Goal: Book appointment/travel/reservation

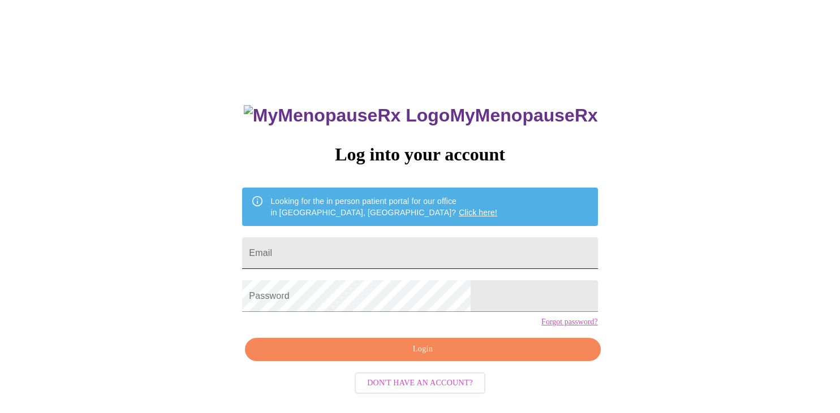
click at [387, 253] on input "Email" at bounding box center [419, 254] width 355 height 32
type input "[EMAIL_ADDRESS][DOMAIN_NAME]"
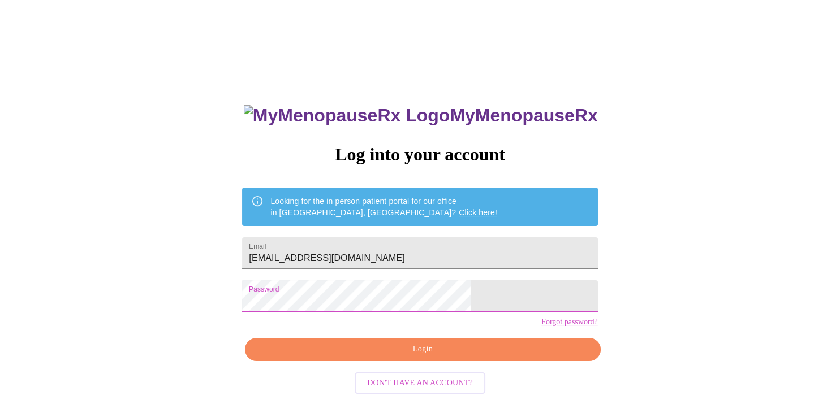
click at [419, 357] on span "Login" at bounding box center [422, 350] width 329 height 14
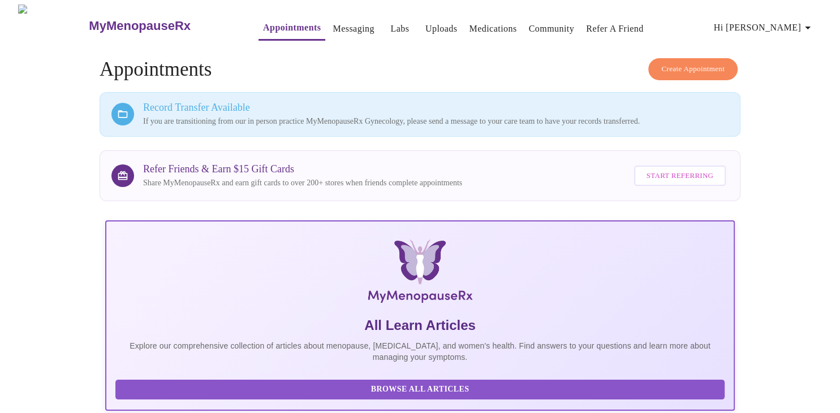
click at [272, 26] on link "Appointments" at bounding box center [292, 28] width 58 height 16
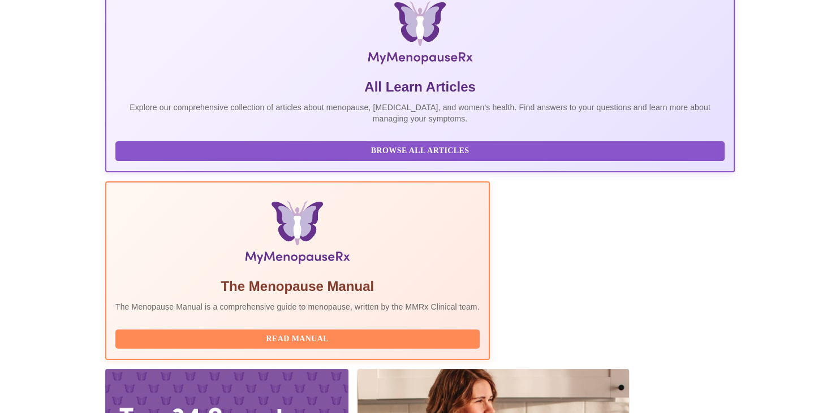
scroll to position [262, 0]
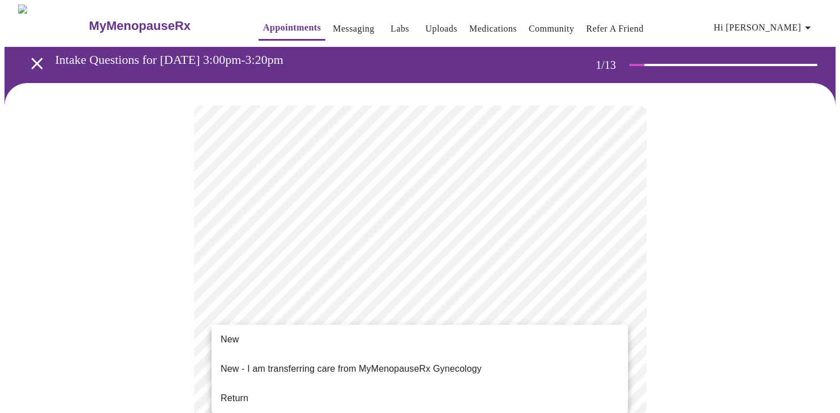
click at [248, 389] on li "Return" at bounding box center [420, 399] width 416 height 20
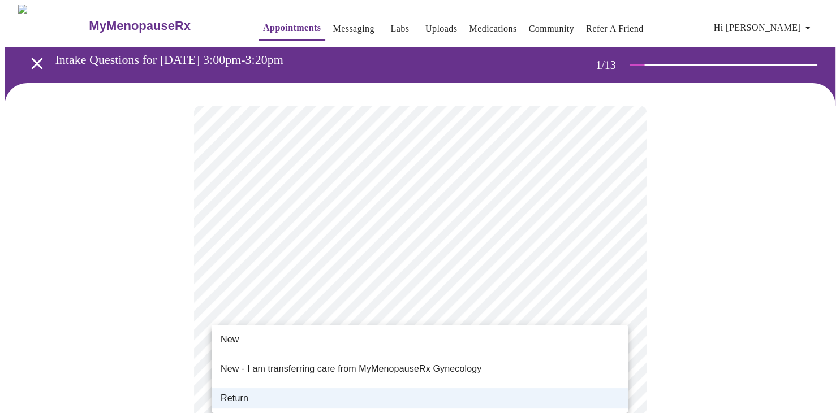
click at [272, 362] on p "New - I am transferring care from MyMenopauseRx Gynecology" at bounding box center [351, 369] width 261 height 14
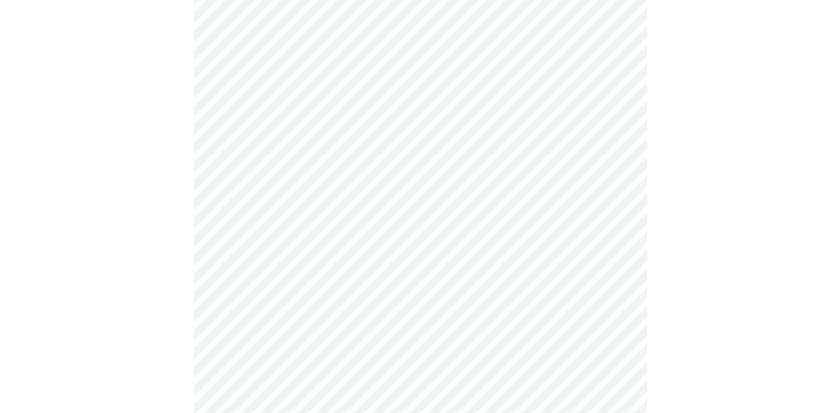
scroll to position [328, 0]
click at [178, 230] on div at bounding box center [420, 270] width 831 height 1031
click at [173, 209] on div at bounding box center [420, 150] width 831 height 1031
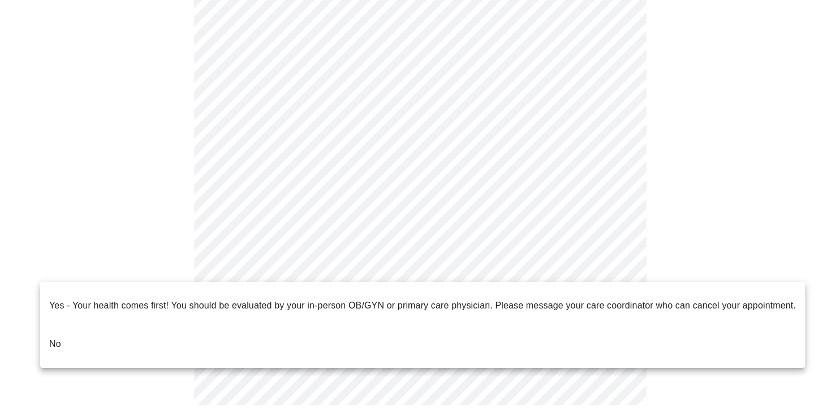
click at [303, 327] on li "No" at bounding box center [422, 344] width 765 height 38
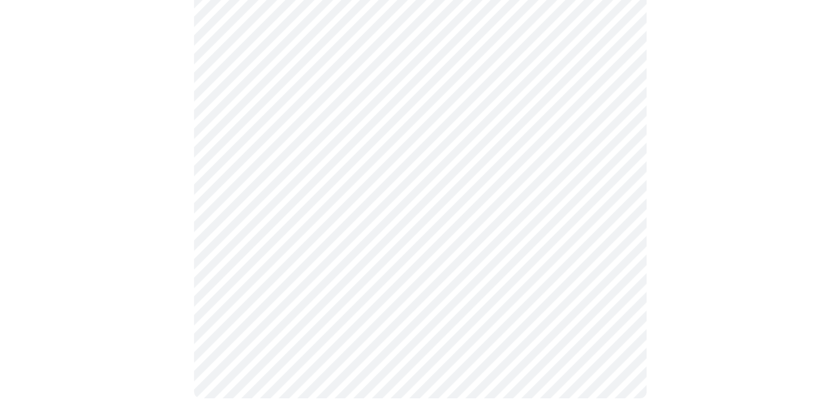
scroll to position [0, 0]
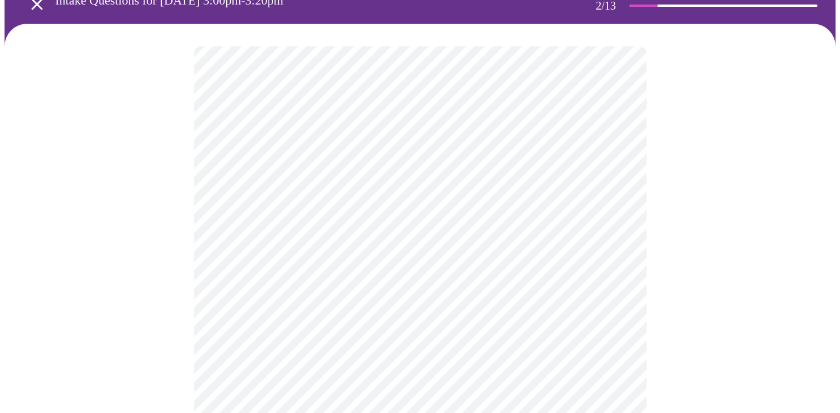
scroll to position [89, 0]
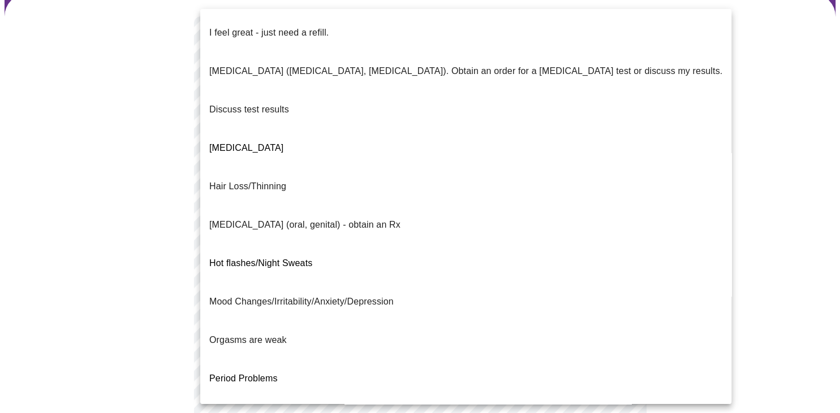
click at [614, 140] on body "MyMenopauseRx Appointments Messaging Labs Uploads Medications Community Refer a…" at bounding box center [420, 307] width 831 height 784
click at [404, 26] on li "I feel great - just need a refill." at bounding box center [465, 33] width 531 height 38
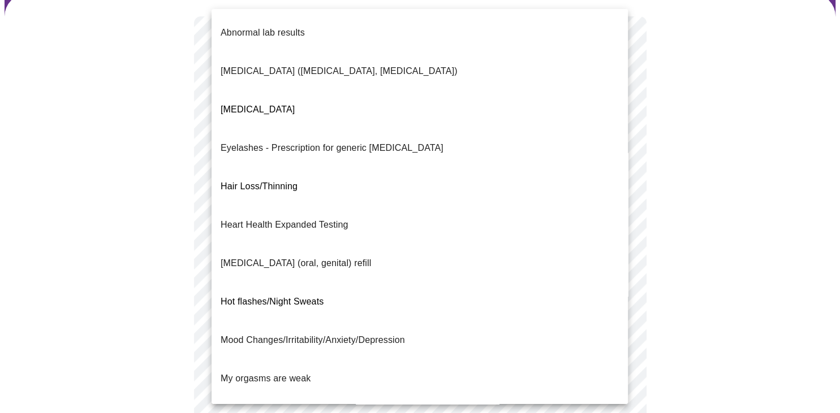
click at [460, 235] on body "MyMenopauseRx Appointments Messaging Labs Uploads Medications Community Refer a…" at bounding box center [420, 304] width 831 height 778
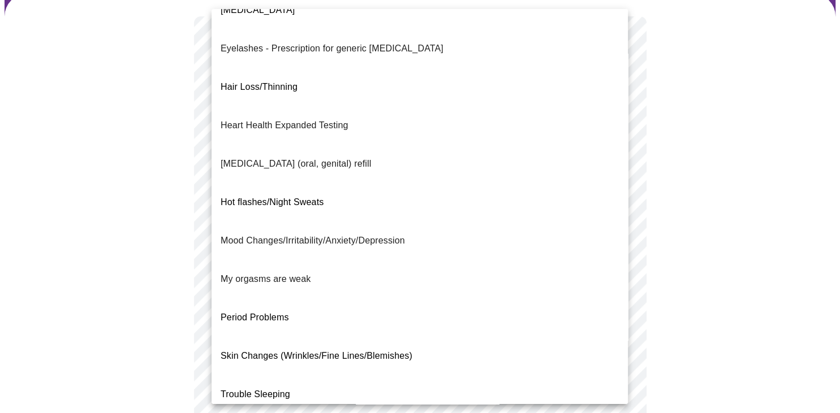
scroll to position [113, 0]
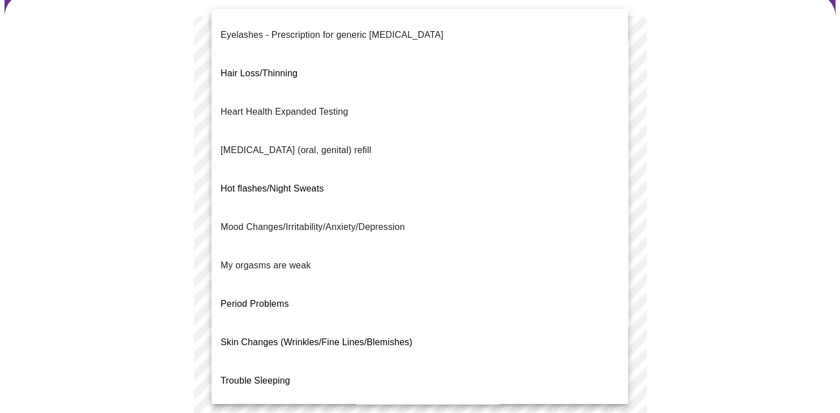
click at [673, 241] on div at bounding box center [420, 206] width 840 height 413
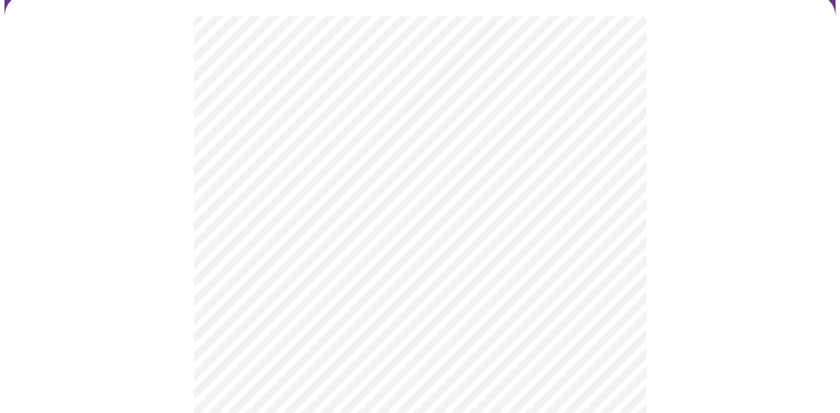
click at [354, 244] on body "MyMenopauseRx Appointments Messaging Labs Uploads Medications Community Refer a…" at bounding box center [420, 304] width 831 height 778
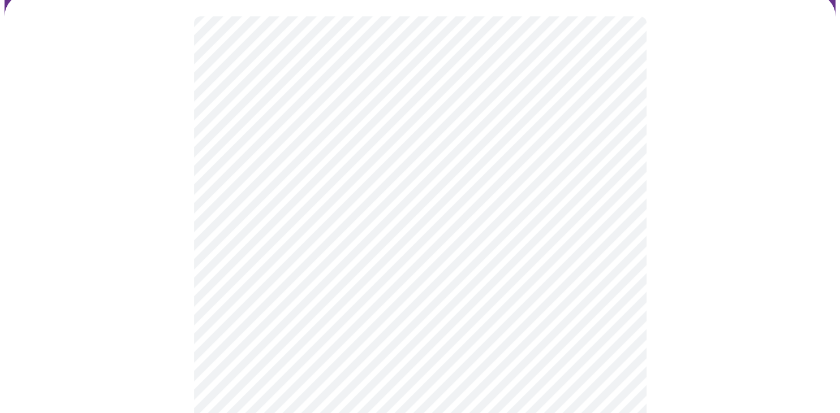
click at [159, 294] on div at bounding box center [420, 340] width 831 height 692
click at [347, 178] on body "MyMenopauseRx Appointments Messaging Labs Uploads Medications Community Refer a…" at bounding box center [420, 121] width 831 height 771
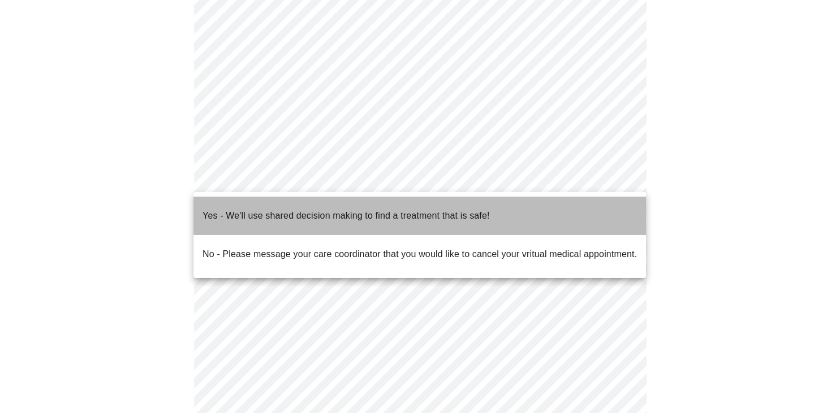
click at [307, 209] on p "Yes - We'll use shared decision making to find a treatment that is safe!" at bounding box center [345, 216] width 287 height 14
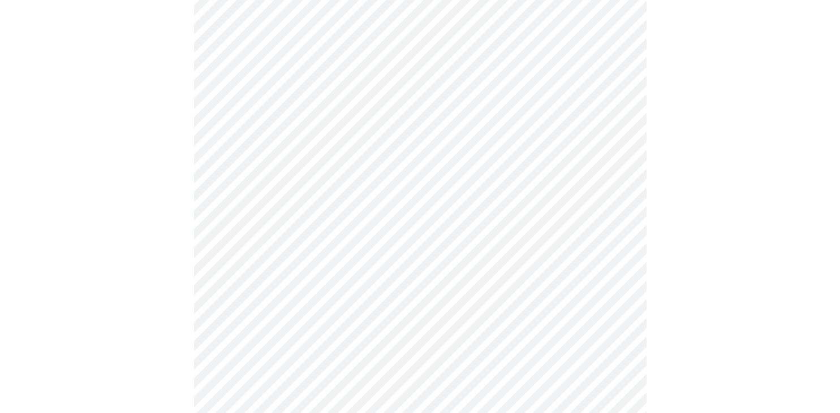
click at [180, 252] on div at bounding box center [420, 157] width 831 height 685
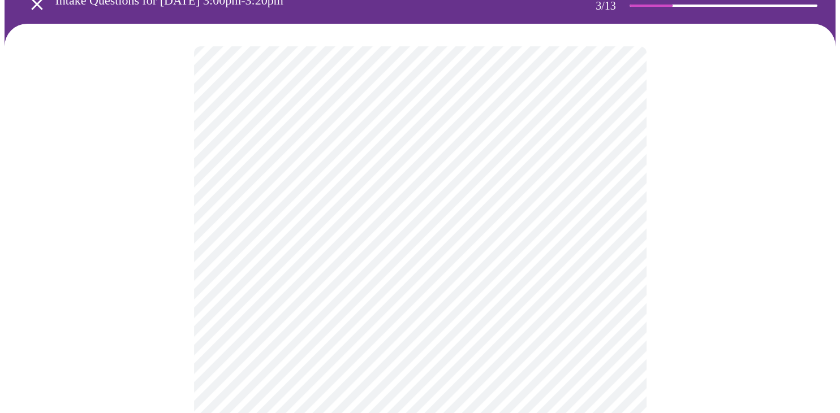
scroll to position [89, 0]
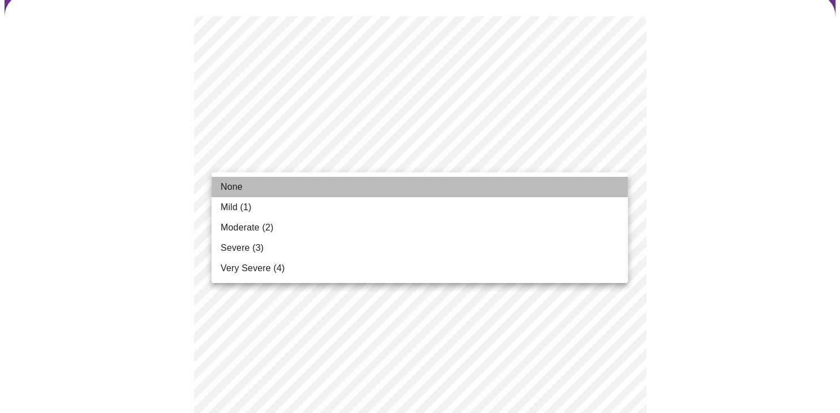
click at [515, 187] on li "None" at bounding box center [420, 187] width 416 height 20
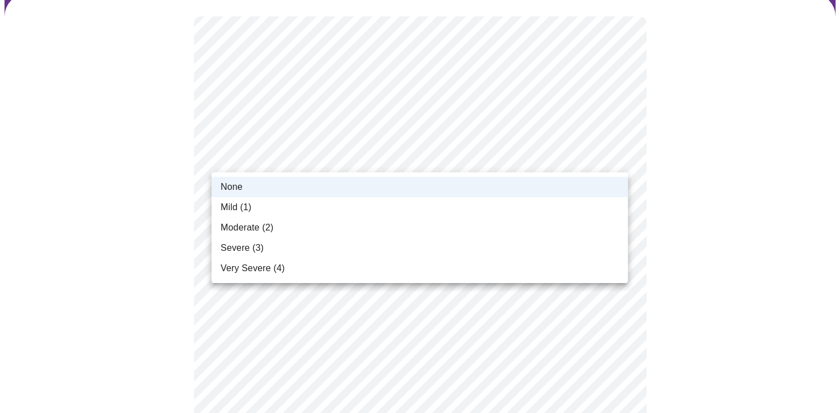
click at [482, 201] on li "Mild (1)" at bounding box center [420, 207] width 416 height 20
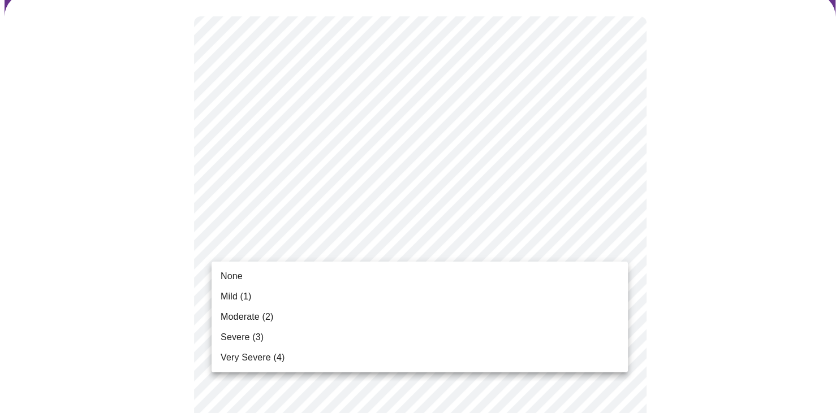
click at [459, 277] on li "None" at bounding box center [420, 276] width 416 height 20
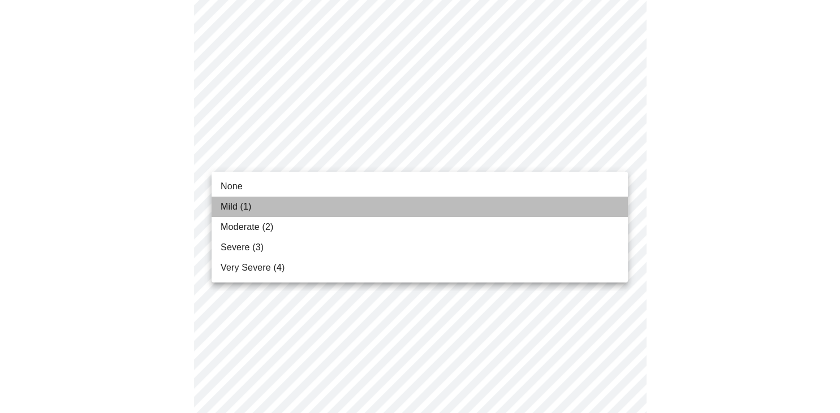
click at [264, 201] on li "Mild (1)" at bounding box center [420, 207] width 416 height 20
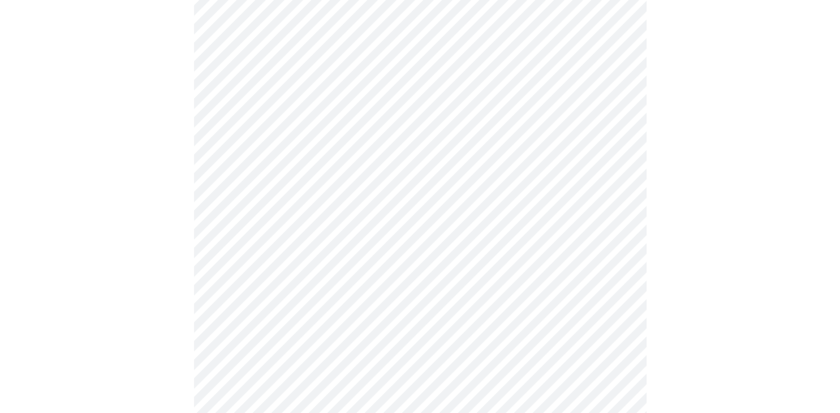
click at [322, 151] on body "MyMenopauseRx Appointments Messaging Labs Uploads Medications Community Refer a…" at bounding box center [420, 375] width 831 height 1456
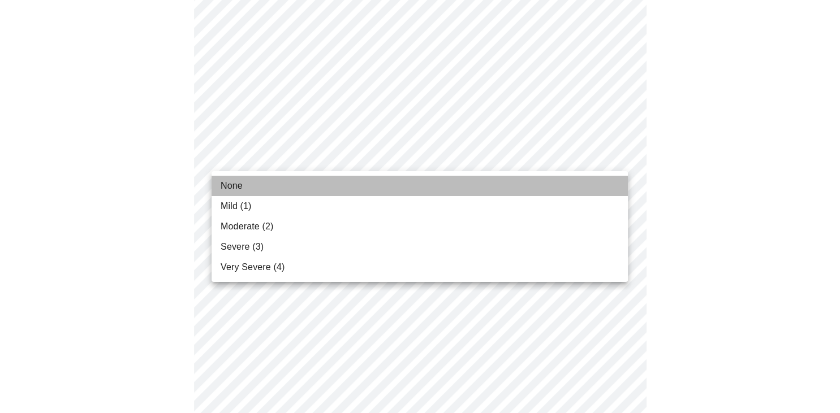
click at [239, 185] on span "None" at bounding box center [232, 186] width 22 height 14
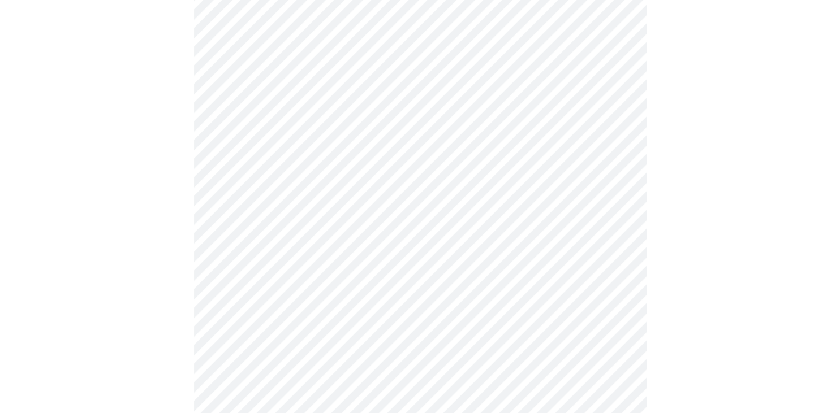
click at [176, 186] on div at bounding box center [420, 406] width 831 height 1362
click at [307, 97] on body "MyMenopauseRx Appointments Messaging Labs Uploads Medications Community Refer a…" at bounding box center [420, 247] width 831 height 1440
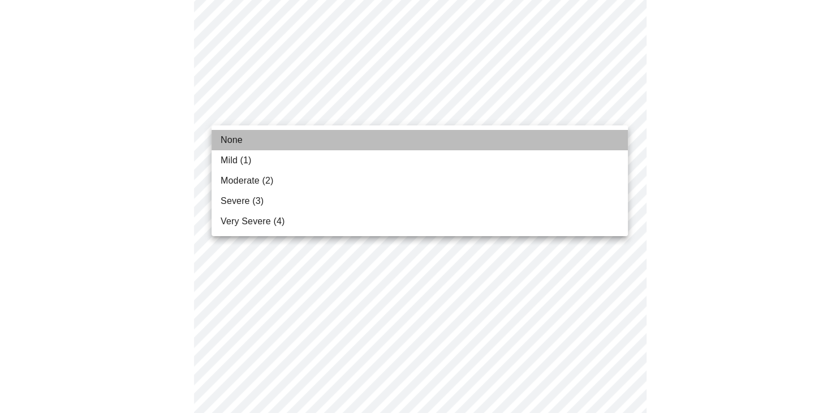
click at [253, 137] on li "None" at bounding box center [420, 140] width 416 height 20
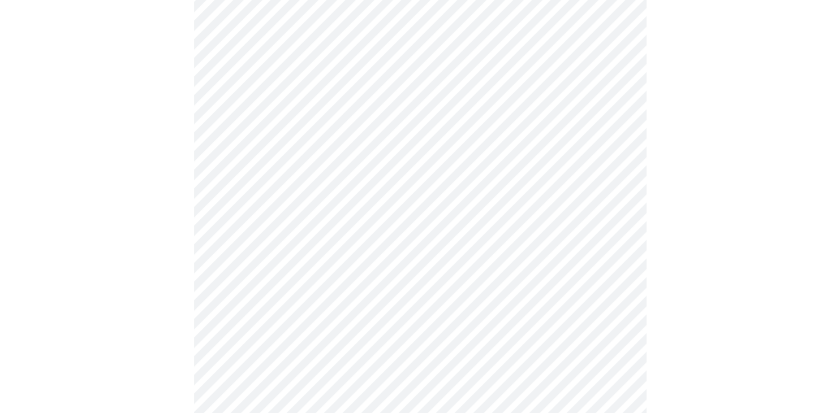
click at [269, 184] on body "MyMenopauseRx Appointments Messaging Labs Uploads Medications Community Refer a…" at bounding box center [420, 239] width 831 height 1425
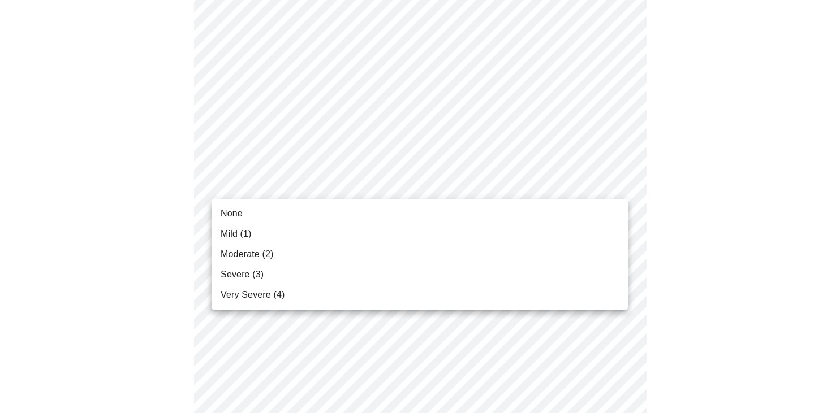
click at [239, 232] on span "Mild (1)" at bounding box center [236, 234] width 31 height 14
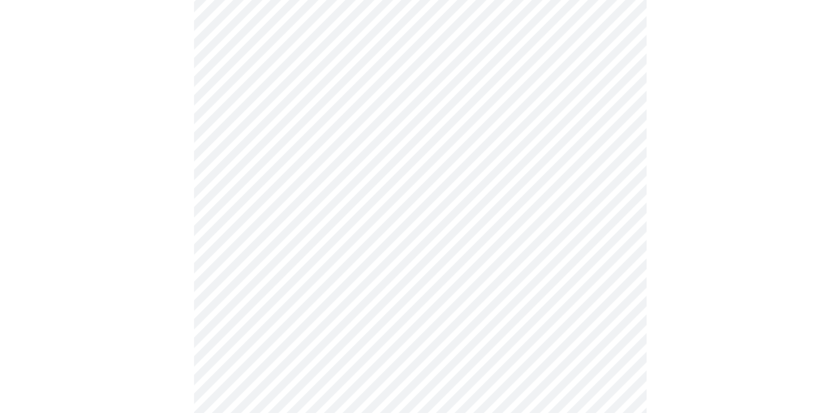
click at [320, 116] on body "MyMenopauseRx Appointments Messaging Labs Uploads Medications Community Refer a…" at bounding box center [420, 231] width 831 height 1409
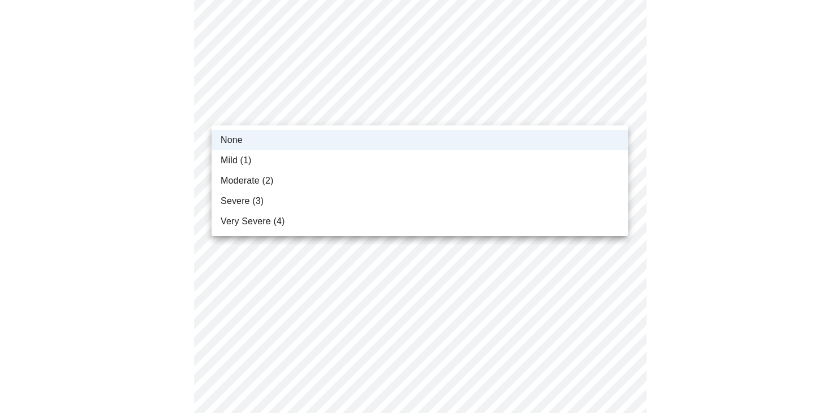
click at [263, 157] on li "Mild (1)" at bounding box center [420, 160] width 416 height 20
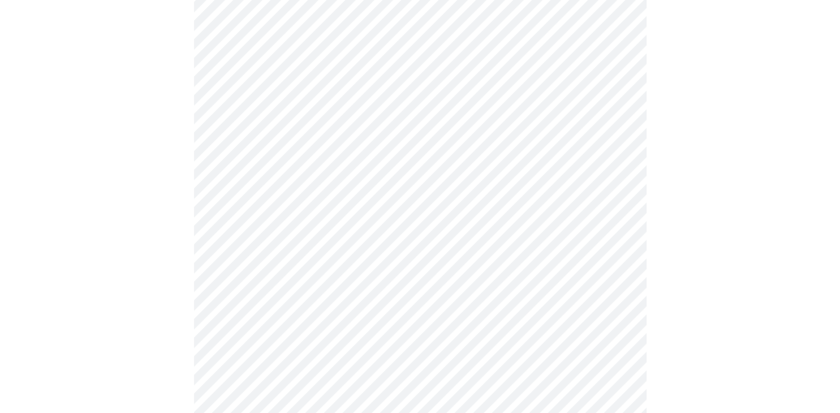
click at [170, 191] on div at bounding box center [420, 271] width 831 height 1330
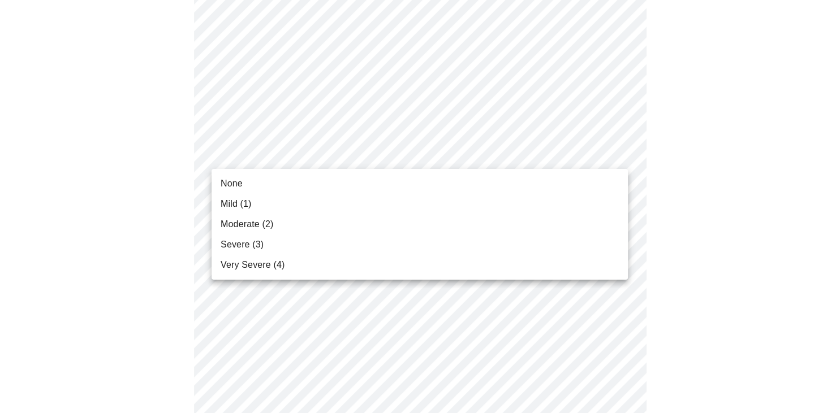
click at [261, 164] on body "MyMenopauseRx Appointments Messaging Labs Uploads Medications Community Refer a…" at bounding box center [420, 111] width 831 height 1409
click at [243, 181] on li "None" at bounding box center [420, 184] width 416 height 20
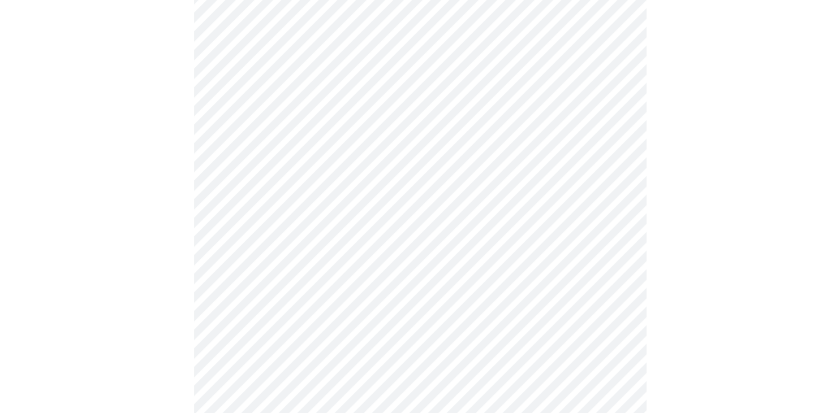
click at [191, 192] on div at bounding box center [420, 143] width 831 height 1314
click at [280, 153] on body "MyMenopauseRx Appointments Messaging Labs Uploads Medications Community Refer a…" at bounding box center [420, 14] width 831 height 1393
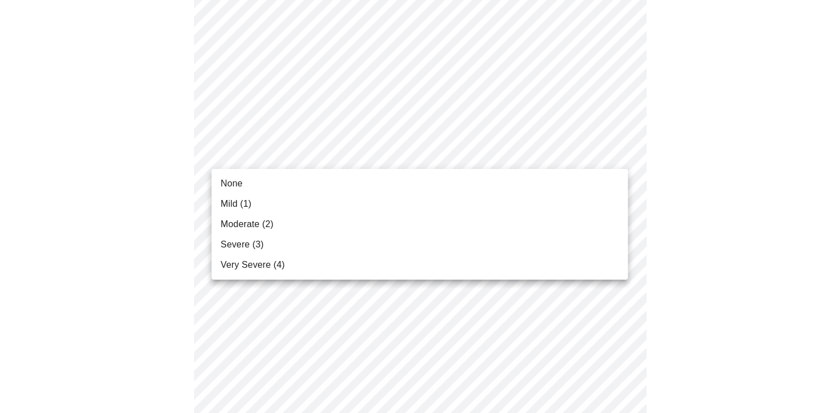
click at [245, 180] on li "None" at bounding box center [420, 184] width 416 height 20
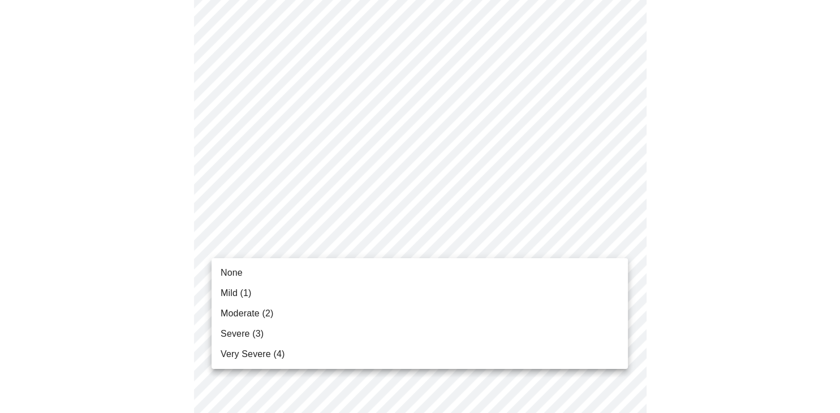
click at [250, 245] on body "MyMenopauseRx Appointments Messaging Labs Uploads Medications Community Refer a…" at bounding box center [420, 6] width 831 height 1377
click at [227, 273] on span "None" at bounding box center [232, 273] width 22 height 14
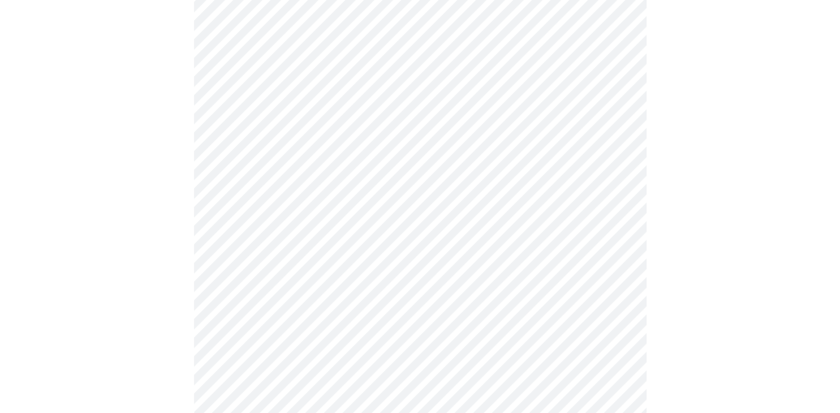
scroll to position [948, 0]
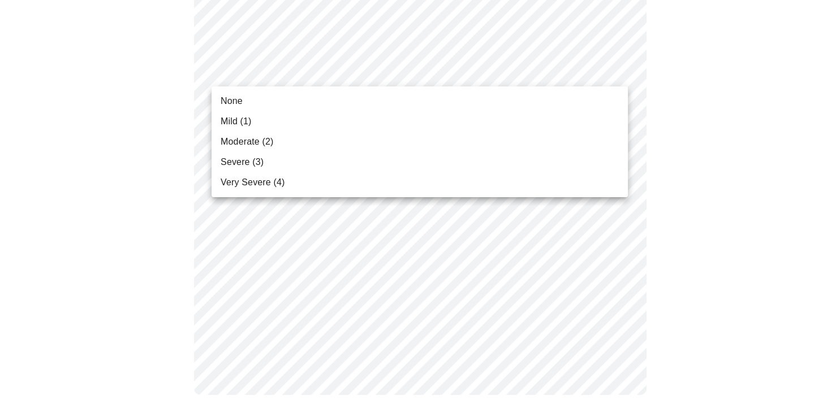
click at [287, 95] on li "None" at bounding box center [420, 101] width 416 height 20
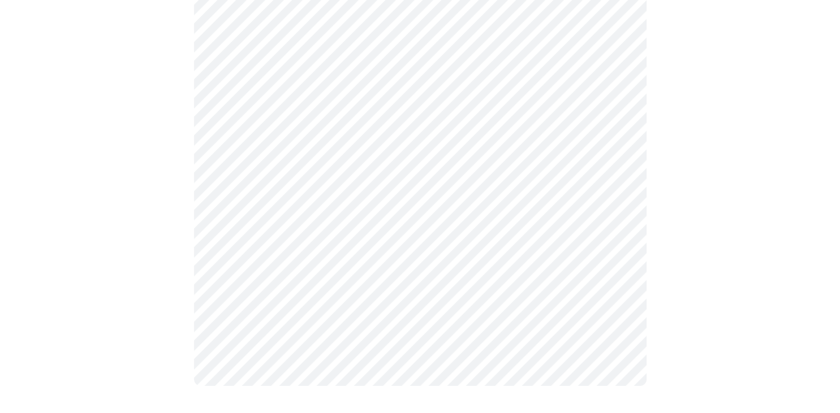
scroll to position [932, 0]
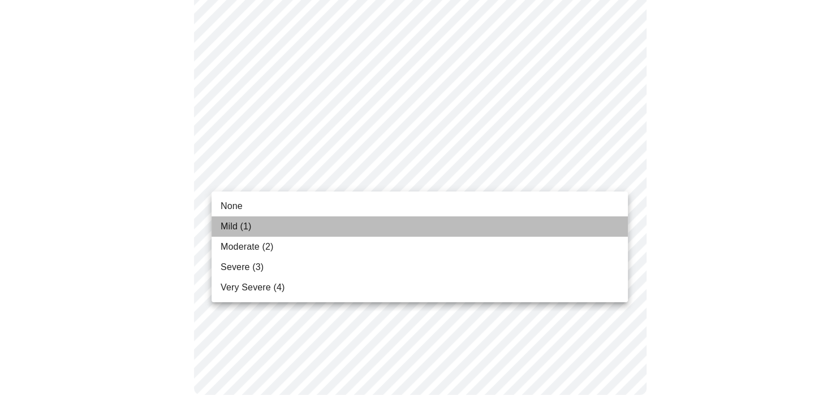
click at [245, 228] on span "Mild (1)" at bounding box center [236, 227] width 31 height 14
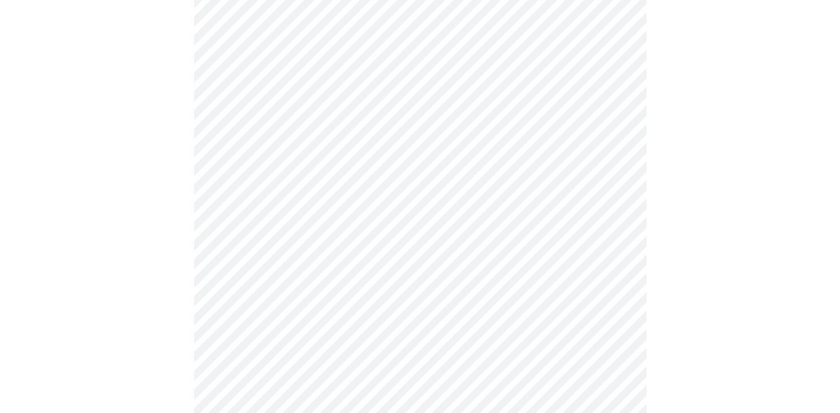
scroll to position [269, 0]
click at [176, 304] on div at bounding box center [420, 333] width 831 height 1037
click at [168, 98] on div at bounding box center [420, 213] width 831 height 1037
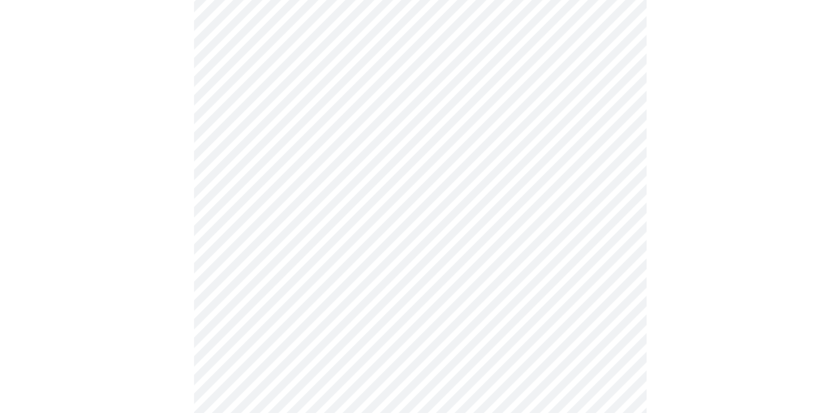
click at [187, 130] on div at bounding box center [420, 273] width 831 height 1037
click at [157, 136] on div at bounding box center [420, 183] width 831 height 1037
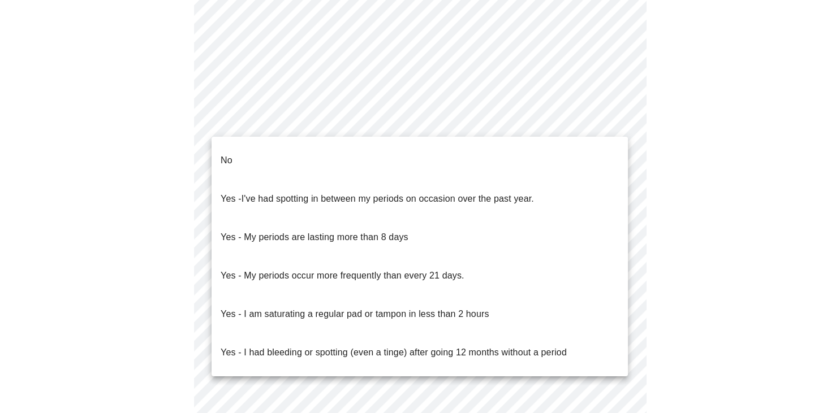
click at [304, 346] on p "Yes - I had bleeding or spotting (even a tinge) after going 12 months without a…" at bounding box center [394, 353] width 346 height 14
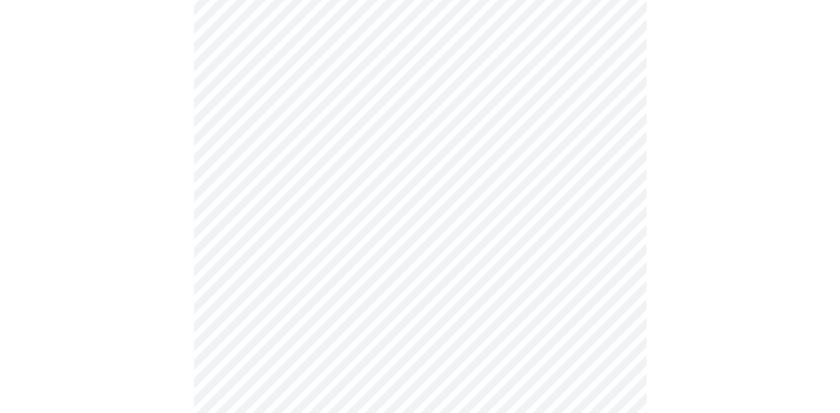
click at [179, 268] on div at bounding box center [420, 31] width 831 height 1030
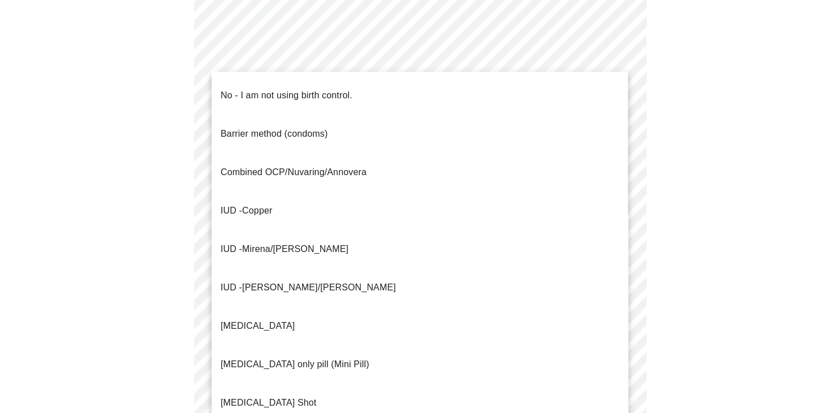
click at [271, 89] on p "No - I am not using birth control." at bounding box center [287, 96] width 132 height 14
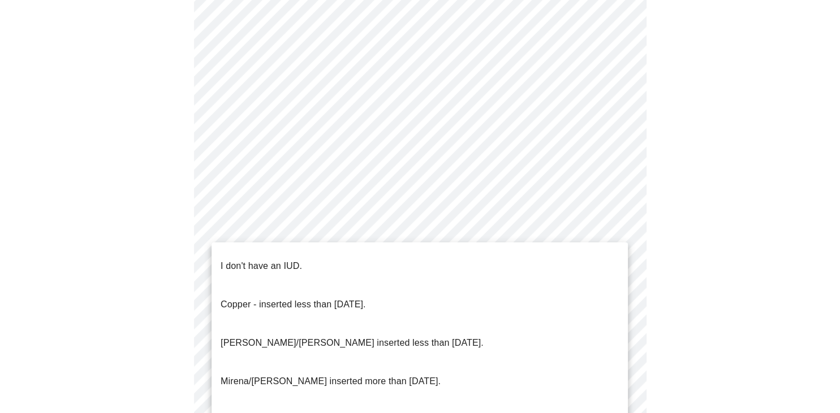
click at [286, 260] on p "I don't have an IUD." at bounding box center [261, 267] width 81 height 14
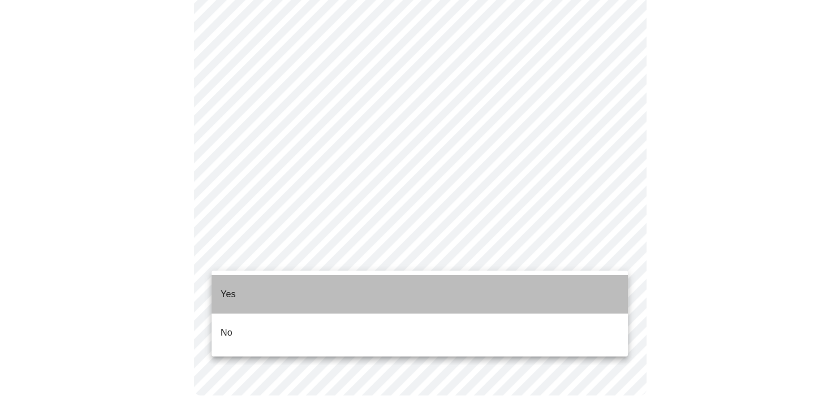
click at [243, 290] on li "Yes" at bounding box center [420, 294] width 416 height 38
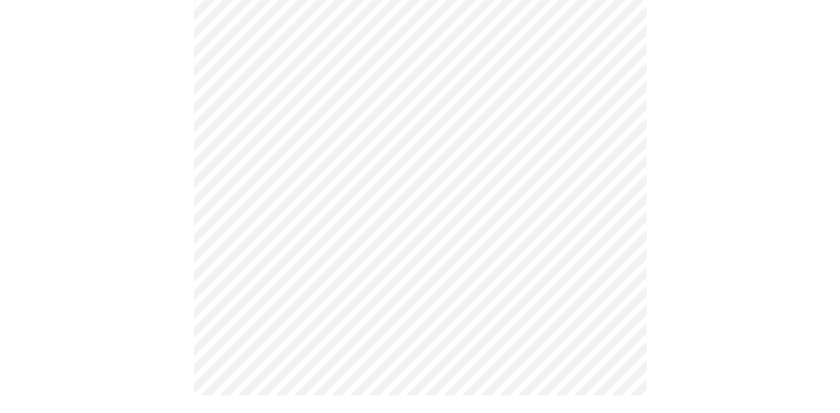
scroll to position [0, 0]
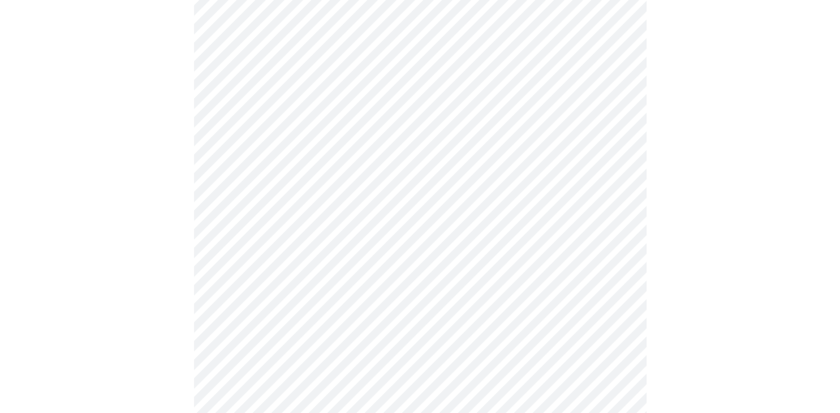
scroll to position [149, 0]
click at [589, 145] on body "MyMenopauseRx Appointments Messaging Labs Uploads Medications Community Refer a…" at bounding box center [420, 313] width 831 height 916
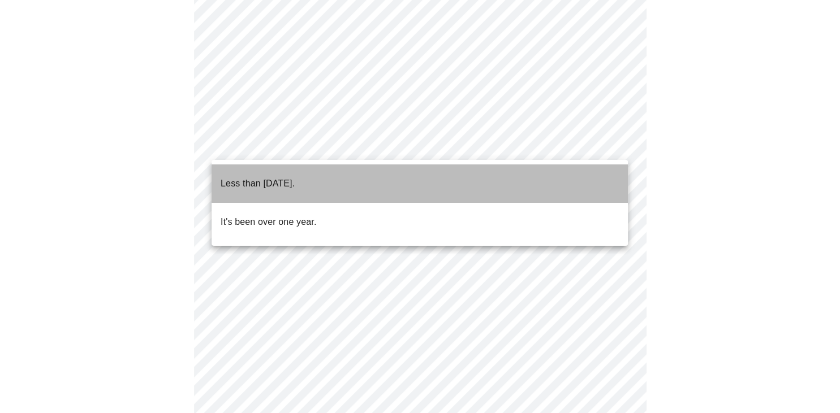
click at [487, 179] on li "Less than [DATE]." at bounding box center [420, 184] width 416 height 38
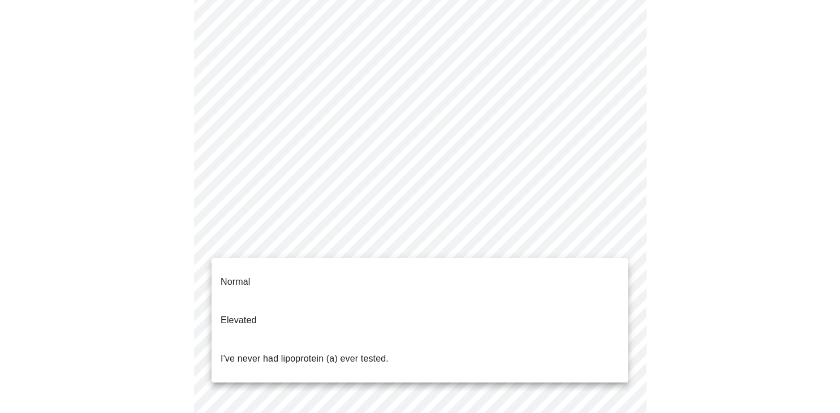
click at [503, 236] on body "MyMenopauseRx Appointments Messaging Labs Uploads Medications Community Refer a…" at bounding box center [420, 309] width 831 height 909
click at [388, 352] on p "I've never had lipoprotein (a) ever tested." at bounding box center [305, 359] width 168 height 14
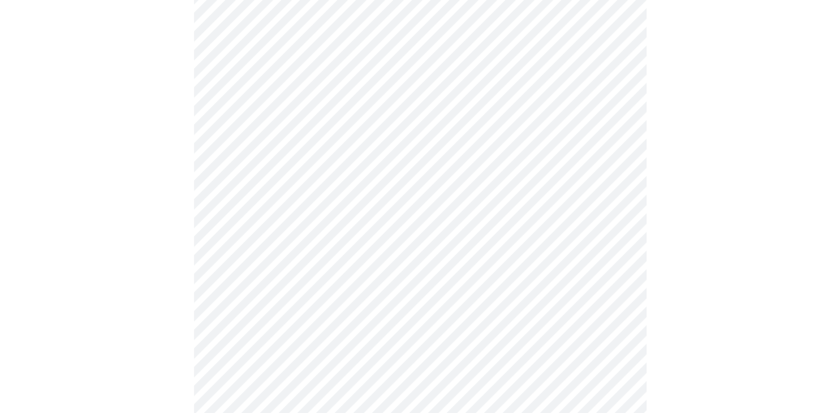
click at [163, 292] on div at bounding box center [420, 345] width 831 height 823
click at [177, 193] on div at bounding box center [420, 124] width 831 height 799
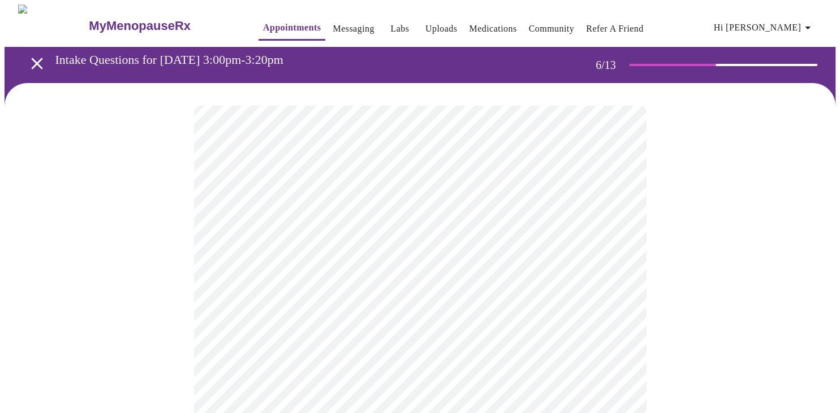
click at [262, 329] on body "MyMenopauseRx Appointments Messaging Labs Uploads Medications Community Refer a…" at bounding box center [420, 306] width 831 height 603
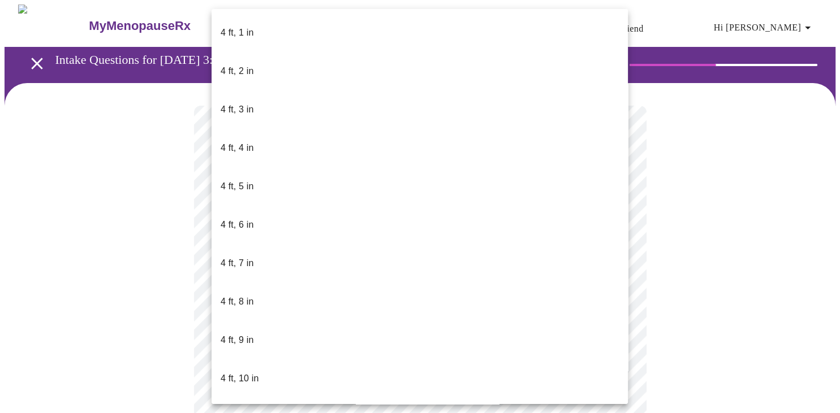
scroll to position [525, 0]
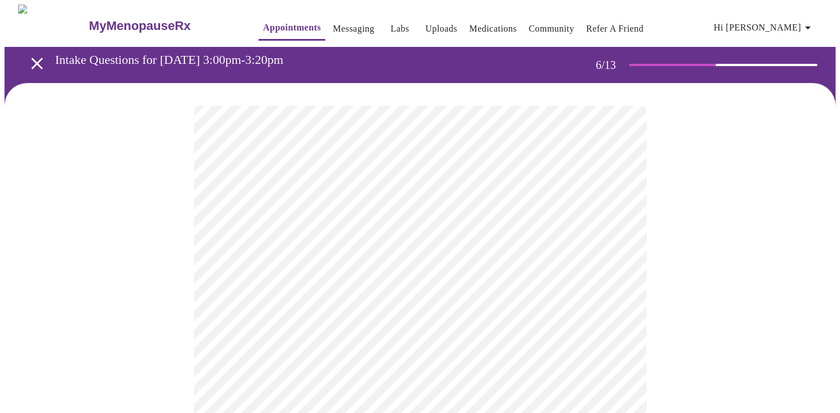
click at [172, 337] on div at bounding box center [420, 342] width 831 height 518
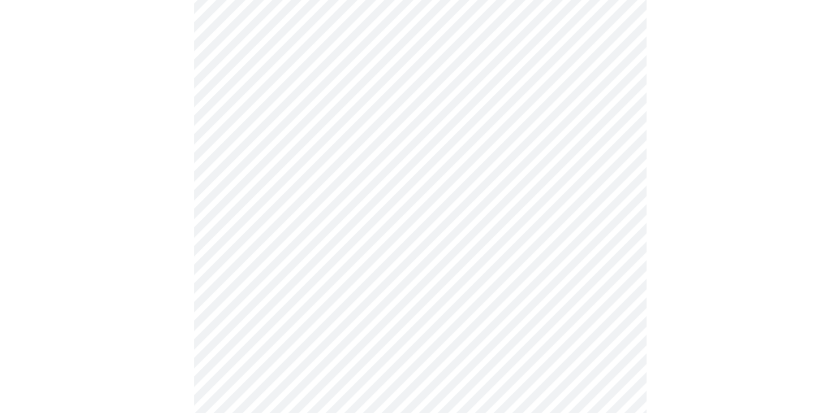
scroll to position [0, 0]
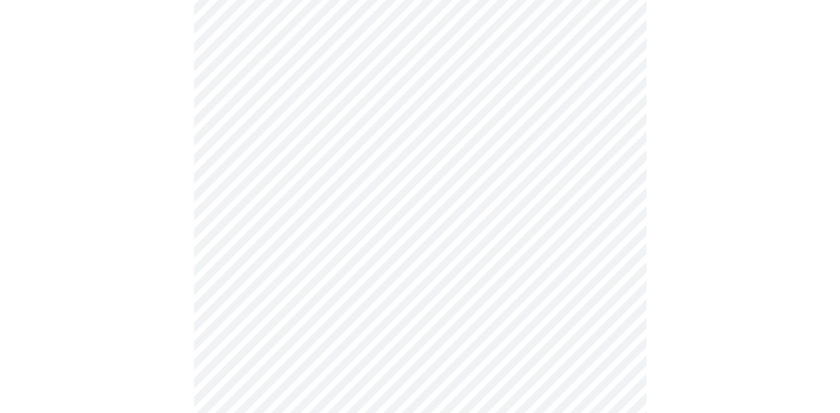
scroll to position [149, 0]
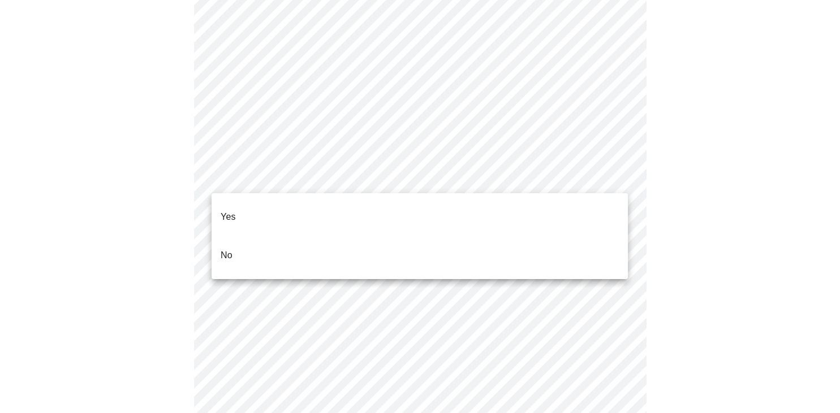
click at [241, 236] on li "No" at bounding box center [420, 255] width 416 height 38
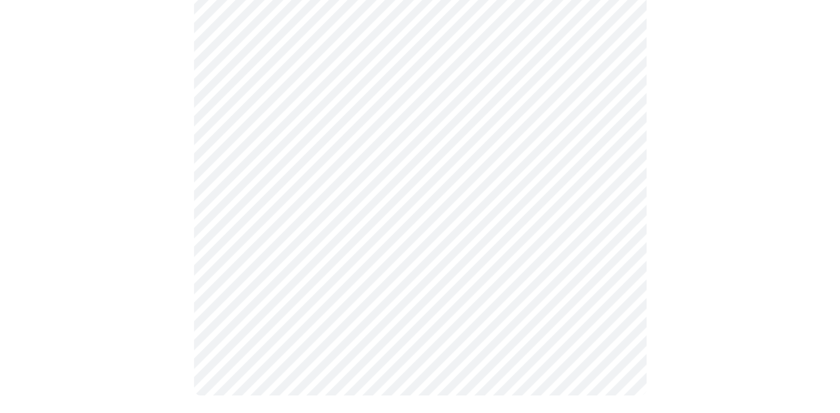
scroll to position [0, 0]
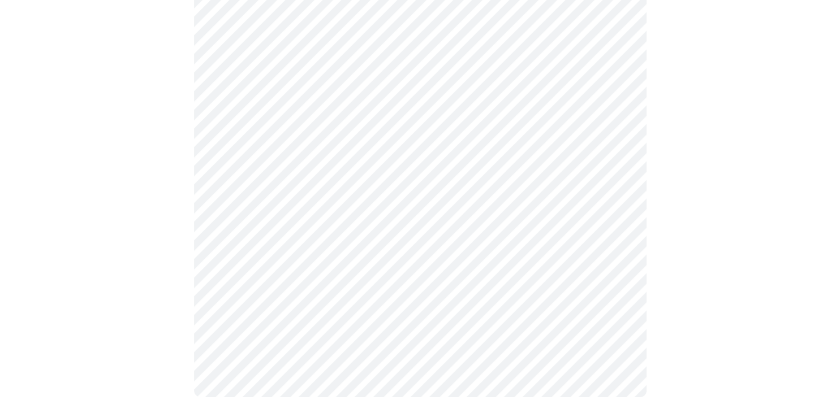
scroll to position [688, 0]
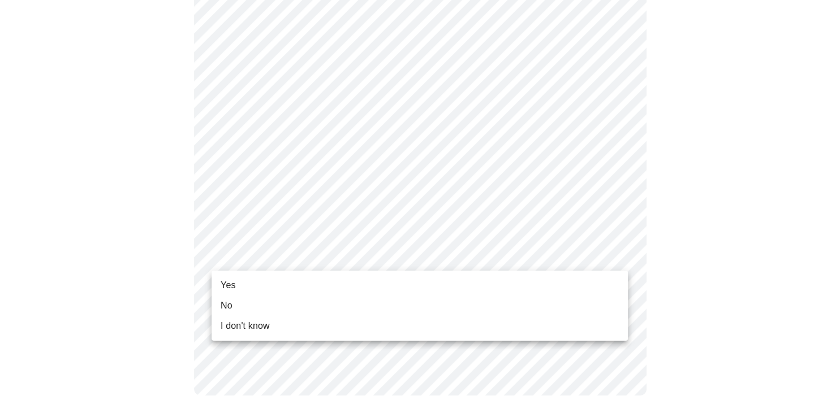
click at [238, 323] on span "I don't know" at bounding box center [245, 327] width 49 height 14
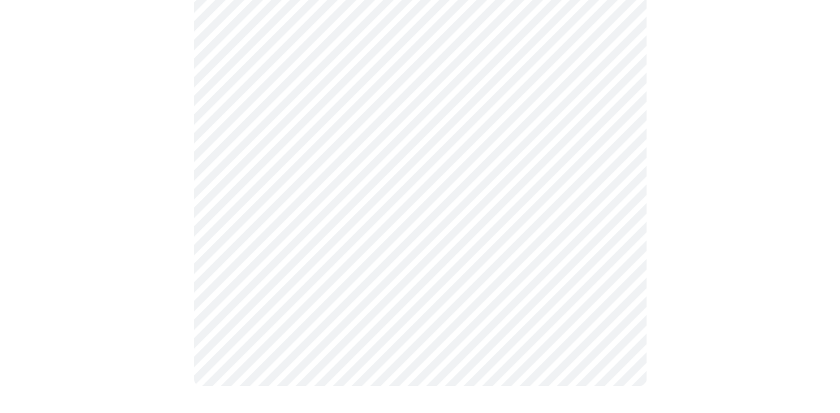
scroll to position [672, 0]
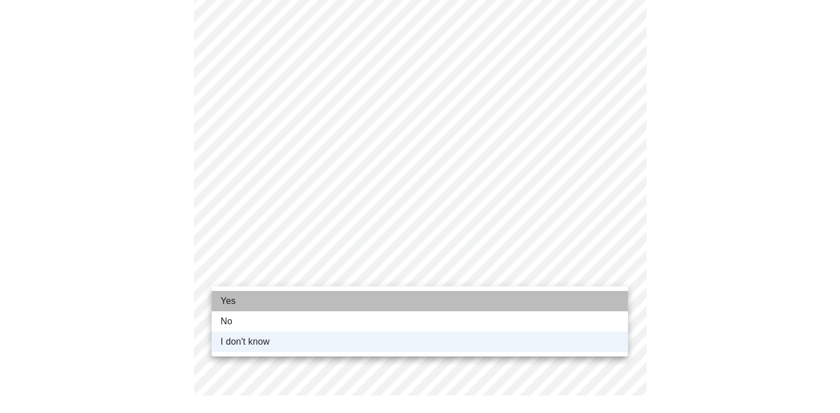
click at [227, 304] on span "Yes" at bounding box center [228, 302] width 15 height 14
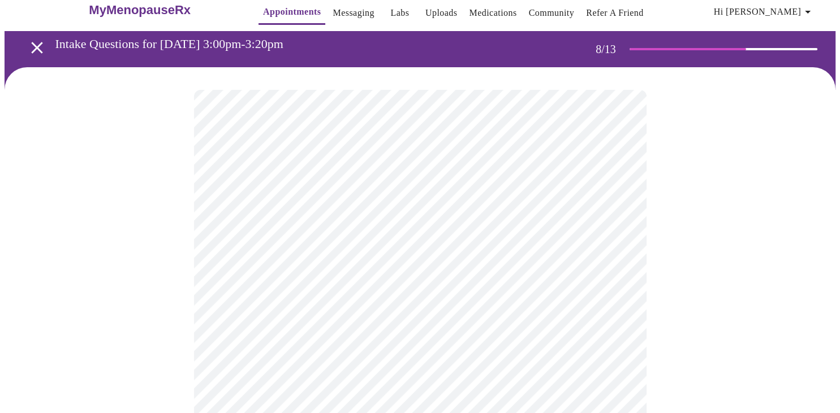
scroll to position [0, 0]
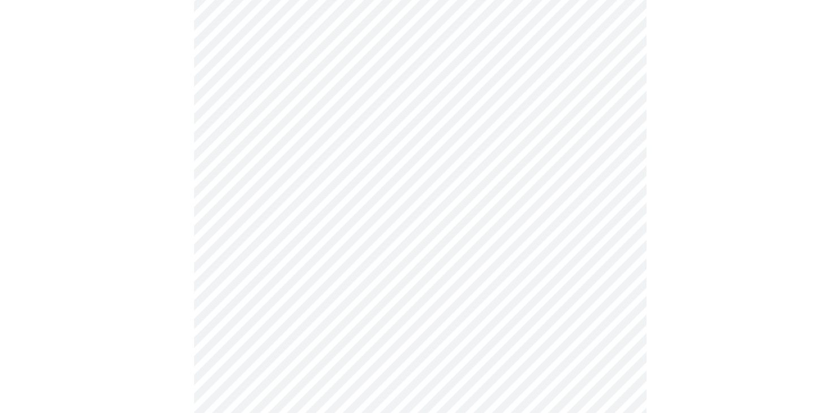
scroll to position [358, 0]
click at [157, 239] on div at bounding box center [420, 213] width 831 height 977
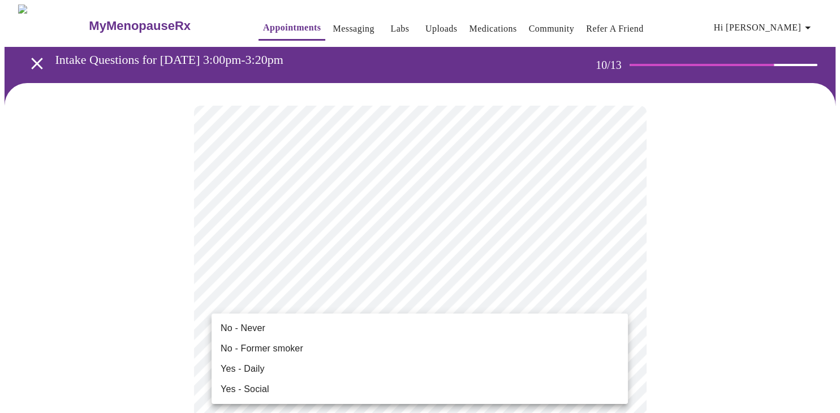
click at [259, 331] on span "No - Never" at bounding box center [243, 329] width 45 height 14
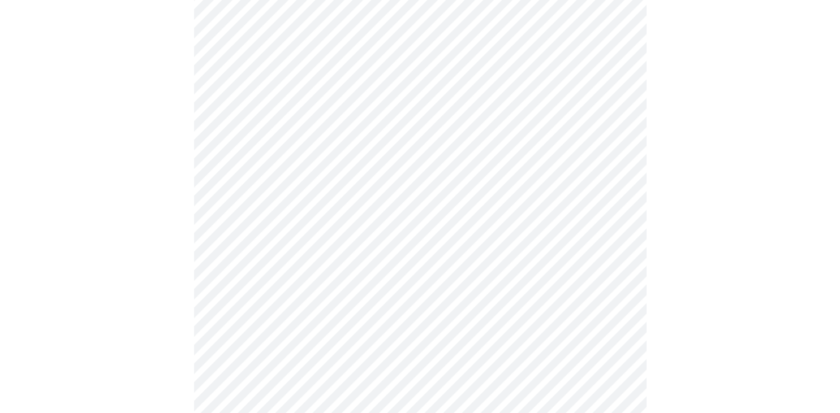
scroll to position [239, 0]
click at [172, 282] on div at bounding box center [420, 246] width 831 height 1401
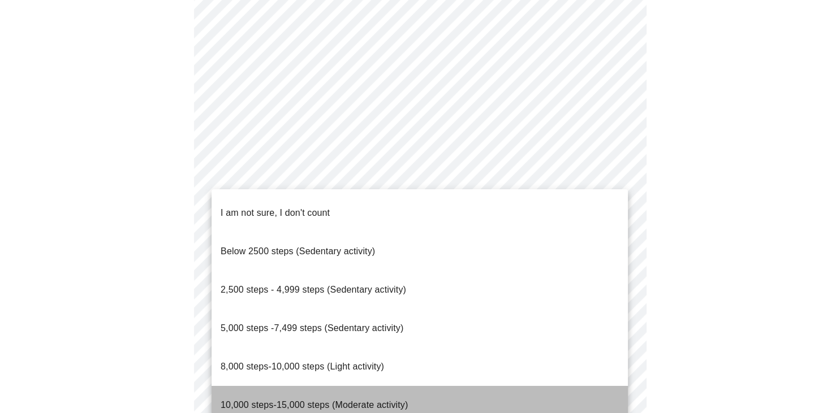
click at [277, 400] on span "10,000 steps-15,000 steps (Moderate activity)" at bounding box center [314, 405] width 187 height 10
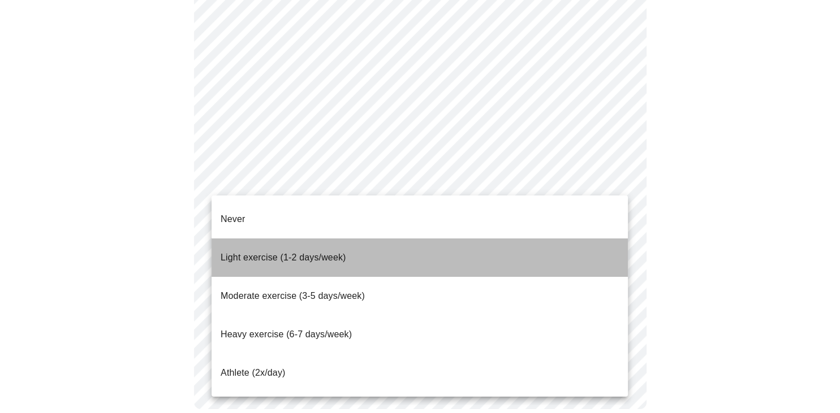
click at [260, 253] on span "Light exercise (1-2 days/week)" at bounding box center [284, 258] width 126 height 10
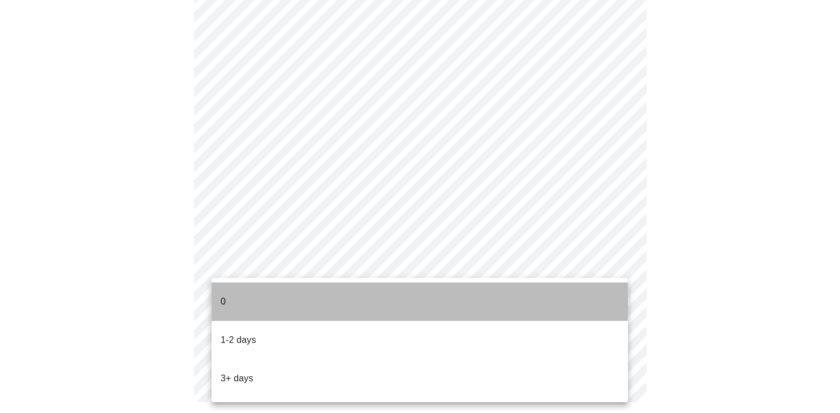
click at [250, 300] on li "0" at bounding box center [420, 302] width 416 height 38
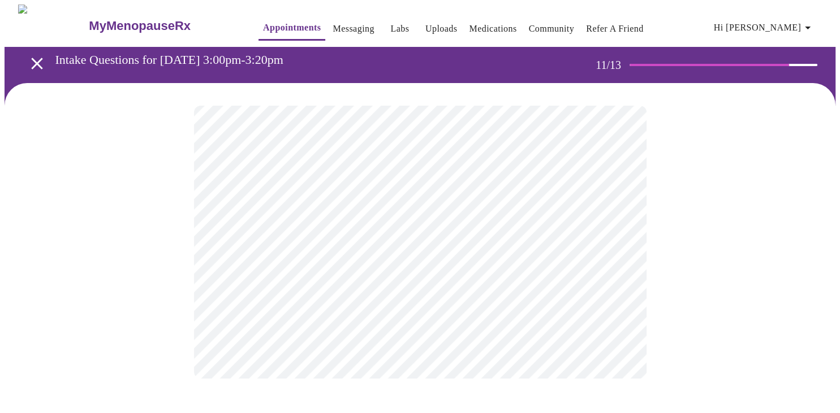
scroll to position [0, 0]
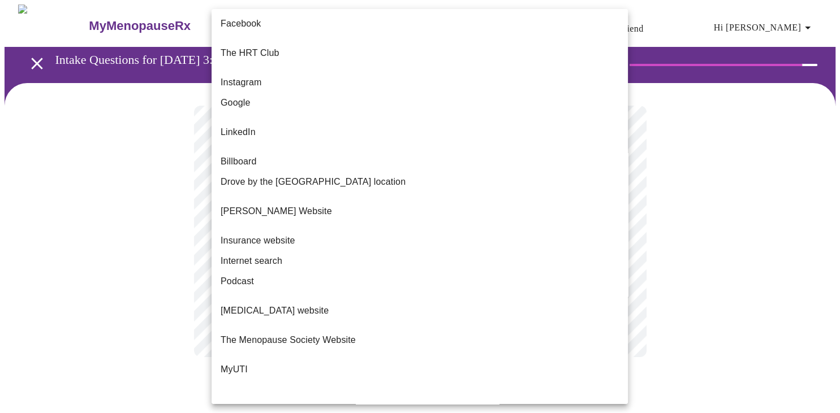
click at [575, 242] on body "MyMenopauseRx Appointments Messaging Labs Uploads Medications Community Refer a…" at bounding box center [420, 192] width 831 height 375
click at [195, 284] on div at bounding box center [420, 206] width 840 height 413
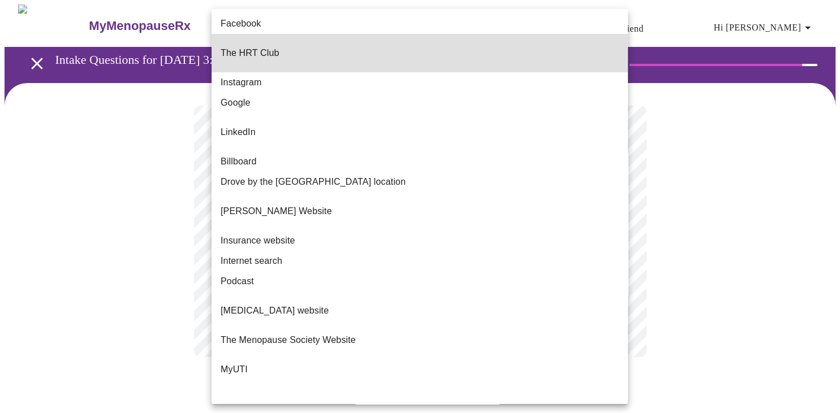
click at [759, 236] on div at bounding box center [420, 206] width 840 height 413
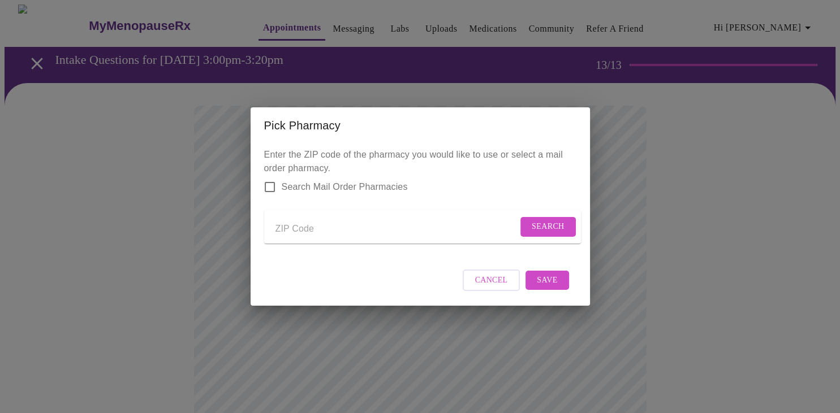
click at [353, 221] on input "Send a message to your care team" at bounding box center [396, 229] width 242 height 18
type input "60187"
click at [545, 221] on span "Search" at bounding box center [548, 227] width 33 height 14
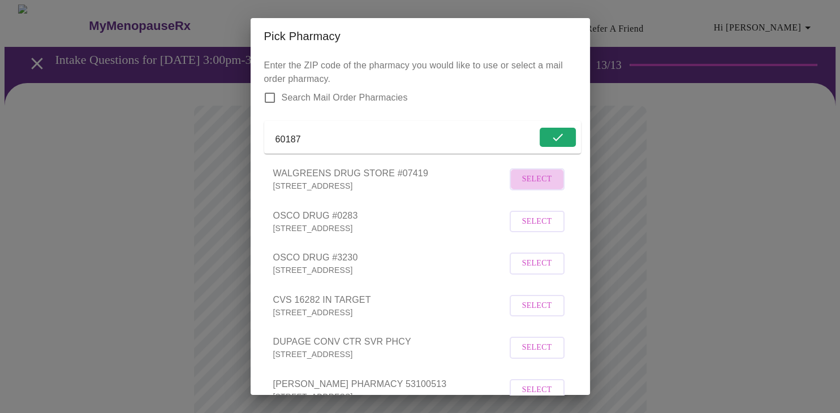
click at [541, 187] on span "Select" at bounding box center [537, 179] width 30 height 14
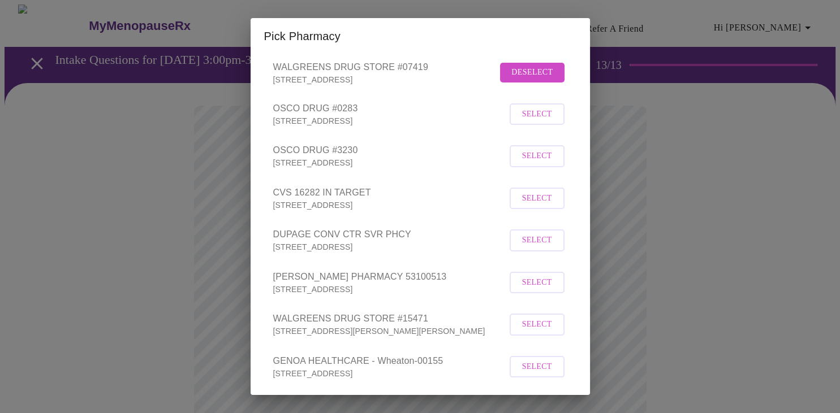
scroll to position [169, 0]
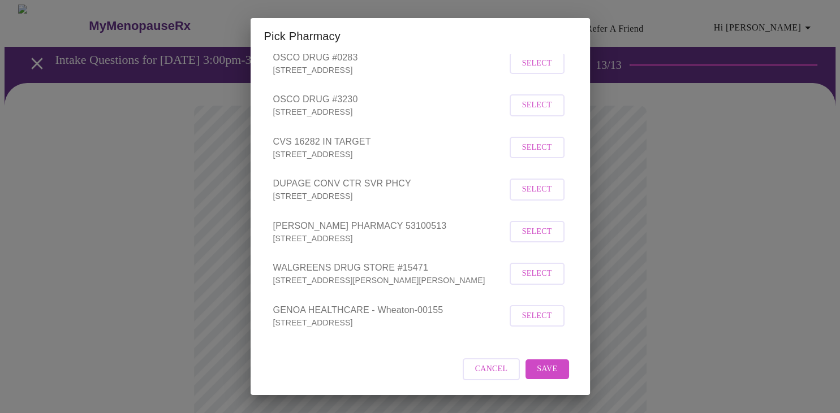
click at [549, 370] on span "Save" at bounding box center [547, 369] width 20 height 14
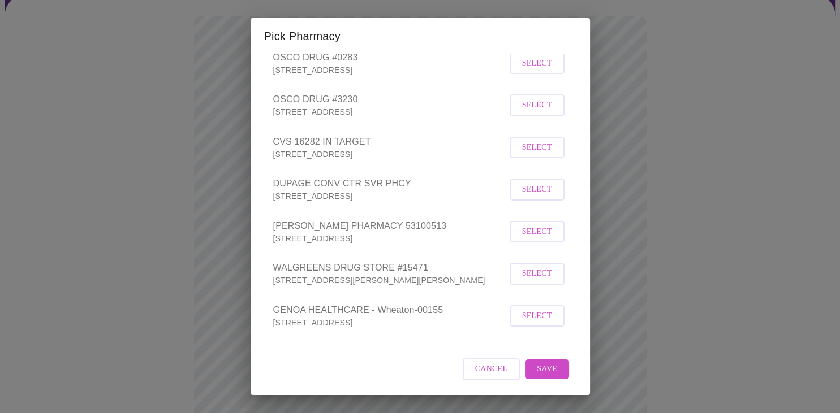
click at [539, 370] on span "Save" at bounding box center [547, 369] width 20 height 14
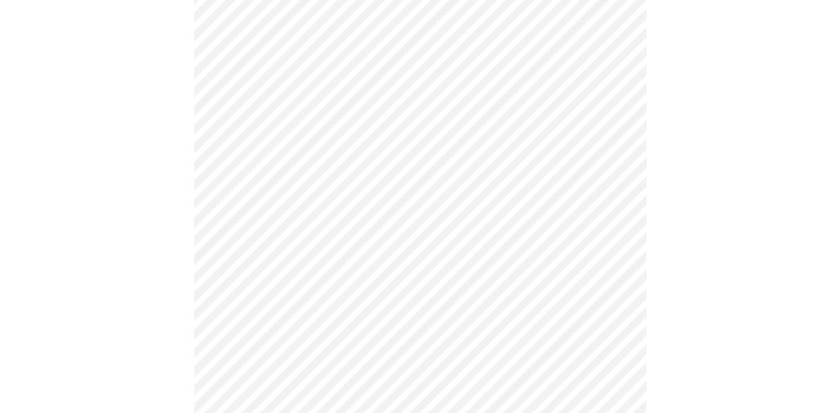
scroll to position [179, 0]
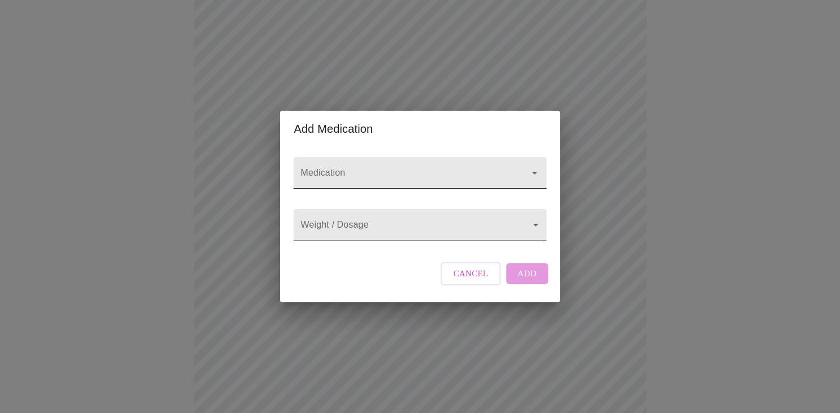
click at [421, 168] on input "Medication" at bounding box center [403, 178] width 211 height 21
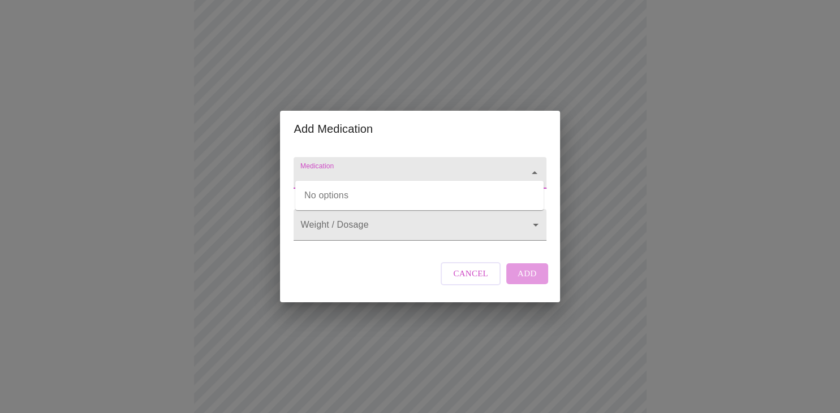
click at [421, 168] on input "Medication" at bounding box center [403, 178] width 211 height 21
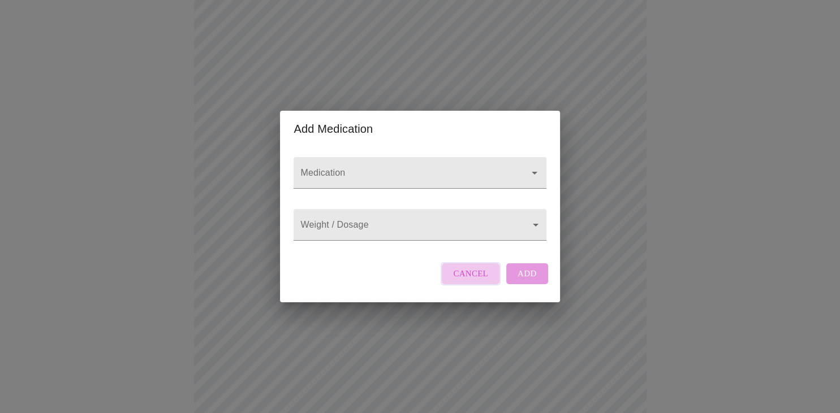
click at [478, 281] on span "Cancel" at bounding box center [470, 273] width 35 height 15
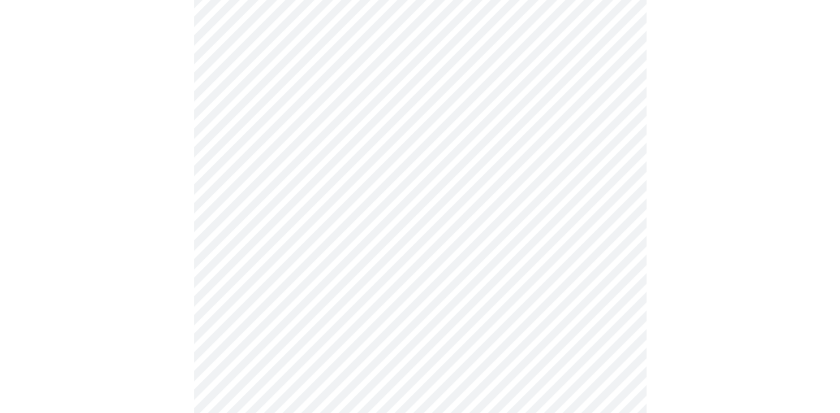
scroll to position [435, 0]
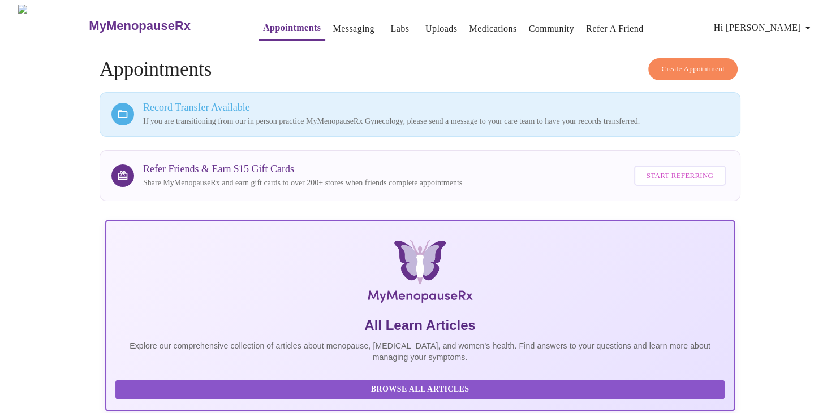
click at [265, 26] on link "Appointments" at bounding box center [292, 28] width 58 height 16
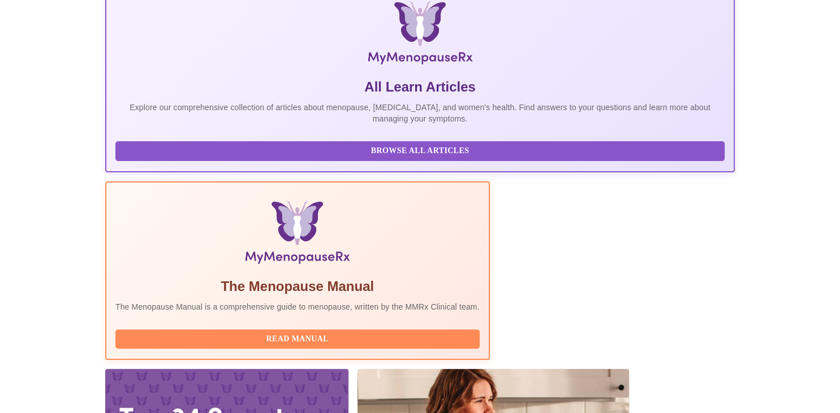
scroll to position [262, 0]
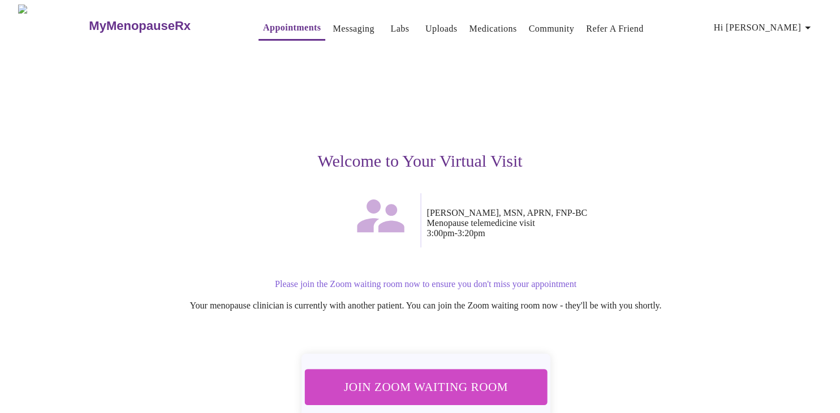
click at [418, 378] on span "Join Zoom Waiting Room" at bounding box center [425, 387] width 213 height 21
